Goal: Use online tool/utility: Utilize a website feature to perform a specific function

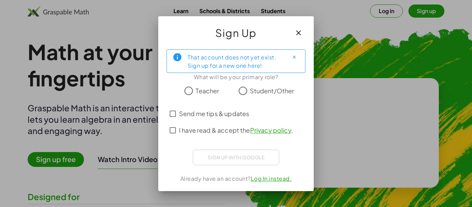
click at [304, 32] on button "button" at bounding box center [299, 33] width 17 height 17
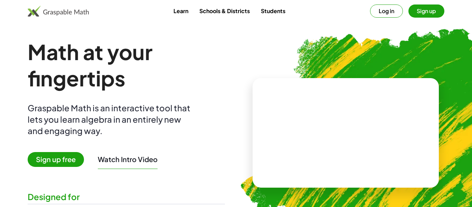
click at [310, 68] on img at bounding box center [382, 130] width 308 height 260
click at [375, 12] on button "Log in" at bounding box center [386, 10] width 33 height 13
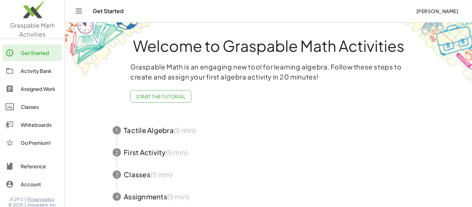
click at [29, 122] on div "Whiteboards" at bounding box center [40, 125] width 38 height 8
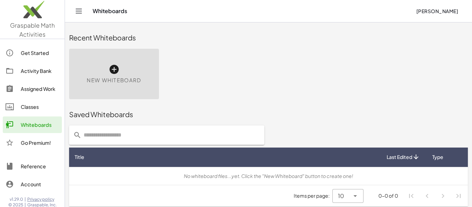
click at [113, 82] on span "New Whiteboard" at bounding box center [114, 80] width 54 height 8
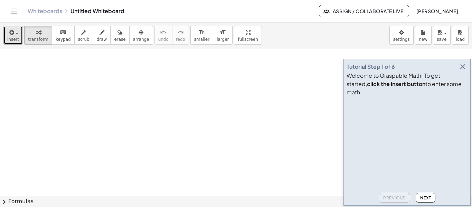
click at [17, 38] on span "insert" at bounding box center [13, 39] width 12 height 5
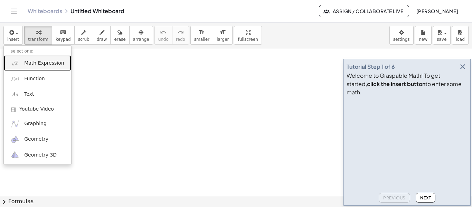
click at [45, 63] on span "Math Expression" at bounding box center [44, 63] width 40 height 7
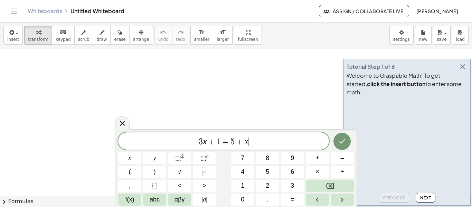
scroll to position [0, 0]
drag, startPoint x: 259, startPoint y: 143, endPoint x: 115, endPoint y: 140, distance: 144.3
click at [115, 140] on div "******** 3 x + 1 = 5 + x x y ⬚ 2 ⬚ n 7 8 9 + – ( ) √ 4 5 6 × ÷ , ⬚ < > 1 2 3 f(…" at bounding box center [236, 168] width 242 height 78
click at [343, 143] on icon "Done" at bounding box center [342, 141] width 8 height 8
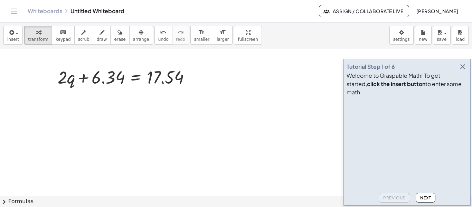
click at [343, 143] on div at bounding box center [236, 195] width 472 height 295
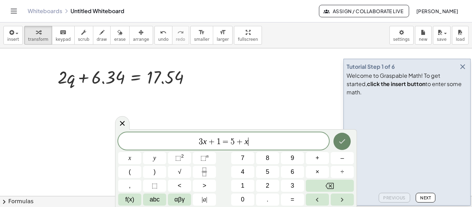
scroll to position [5, 0]
click at [105, 75] on div at bounding box center [126, 77] width 145 height 24
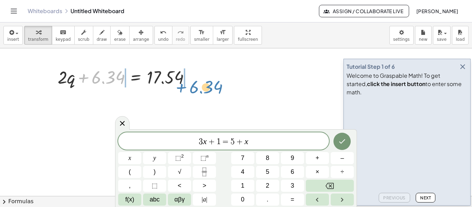
drag, startPoint x: 99, startPoint y: 82, endPoint x: 197, endPoint y: 93, distance: 98.4
click at [197, 93] on div "+ 6.34 + · 2 · q + 6.34 = 17.54" at bounding box center [236, 195] width 472 height 295
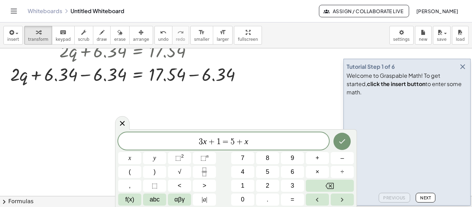
scroll to position [15, 0]
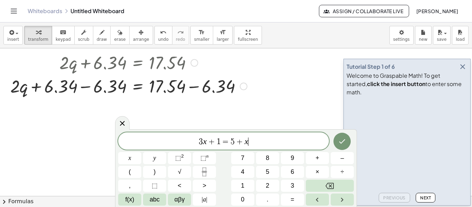
click at [229, 87] on div at bounding box center [129, 86] width 244 height 24
click at [229, 87] on div at bounding box center [236, 181] width 472 height 295
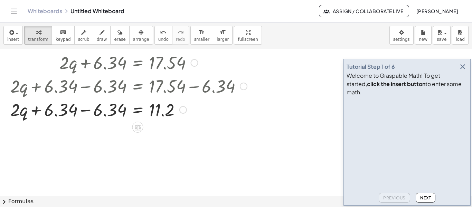
click at [113, 110] on div at bounding box center [129, 110] width 244 height 24
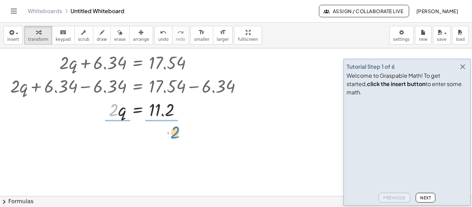
drag, startPoint x: 113, startPoint y: 113, endPoint x: 174, endPoint y: 136, distance: 64.9
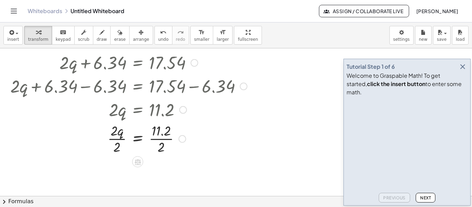
click at [164, 140] on div at bounding box center [129, 138] width 244 height 35
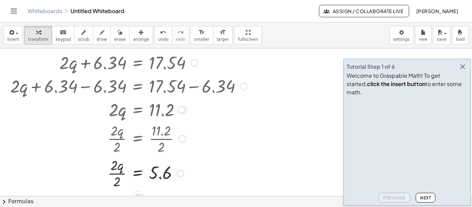
click at [117, 182] on div at bounding box center [129, 173] width 244 height 35
